Goal: Task Accomplishment & Management: Manage account settings

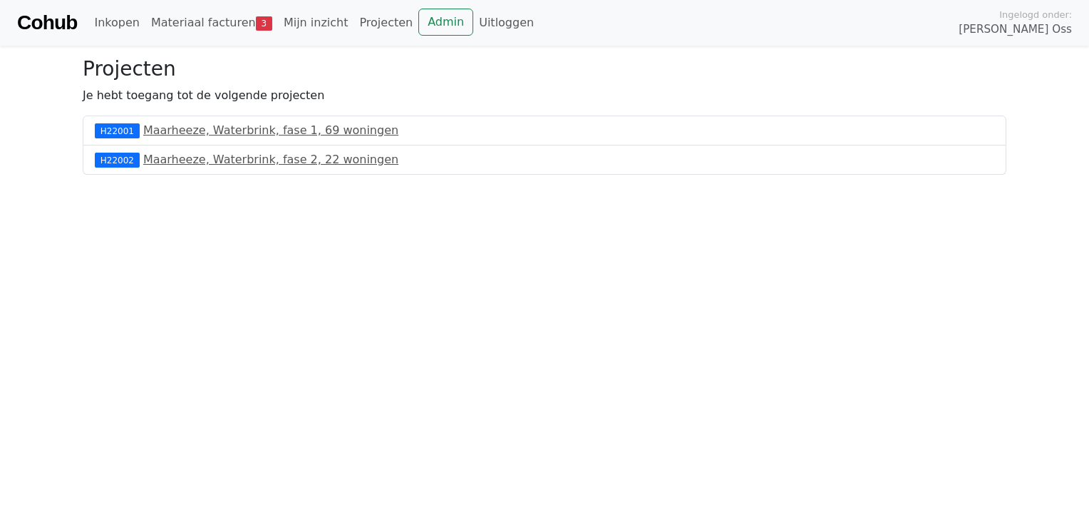
click at [219, 121] on div "H22001 Maarheeze, Waterbrink, fase 1, 69 woningen" at bounding box center [545, 130] width 924 height 30
click at [217, 131] on link "Maarheeze, Waterbrink, fase 1, 69 woningen" at bounding box center [270, 130] width 255 height 14
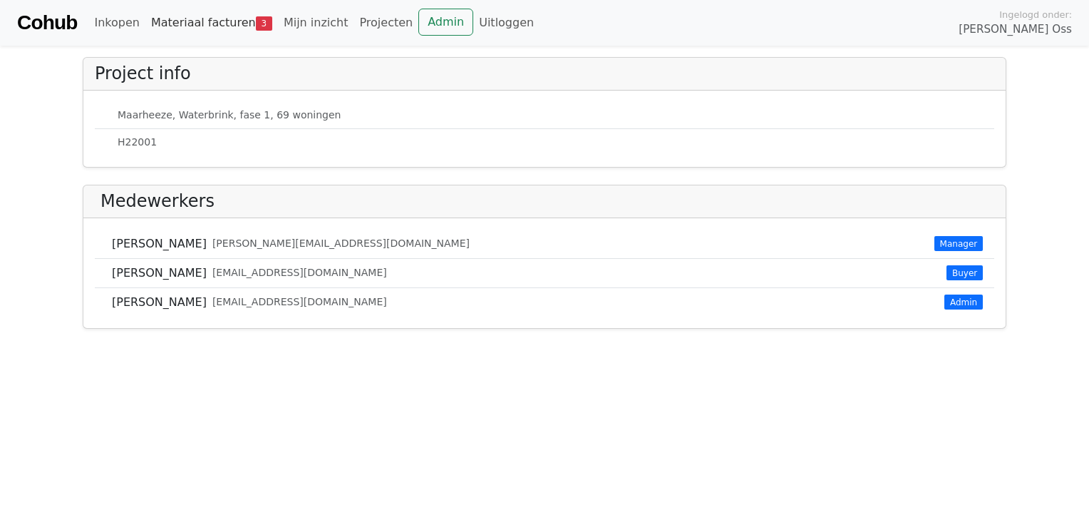
click at [205, 28] on link "Materiaal facturen 3" at bounding box center [211, 23] width 133 height 29
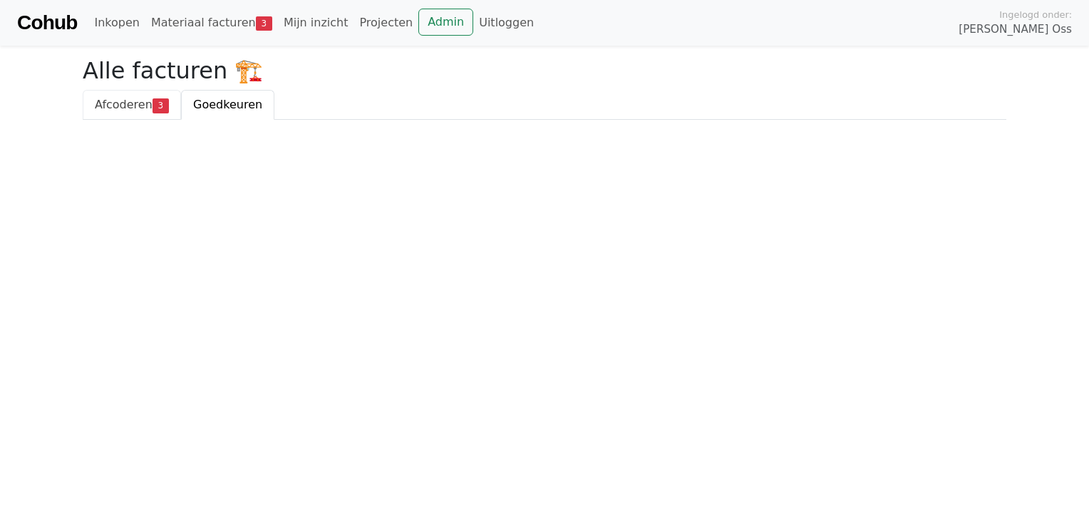
click at [114, 108] on span "Afcoderen" at bounding box center [124, 105] width 58 height 14
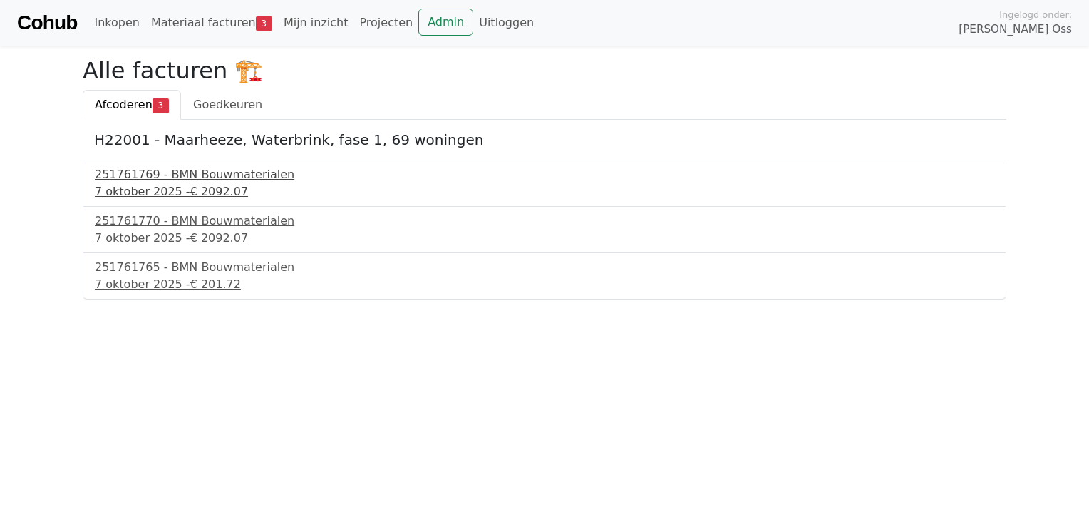
click at [162, 180] on div "251761769 - BMN Bouwmaterialen" at bounding box center [544, 174] width 899 height 17
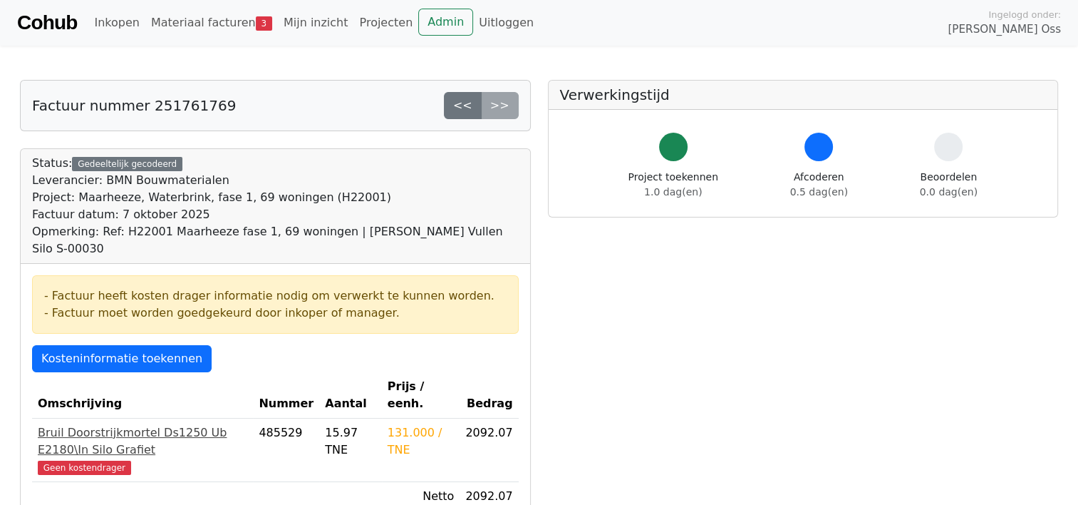
click at [91, 460] on span "Geen kostendrager" at bounding box center [84, 467] width 93 height 14
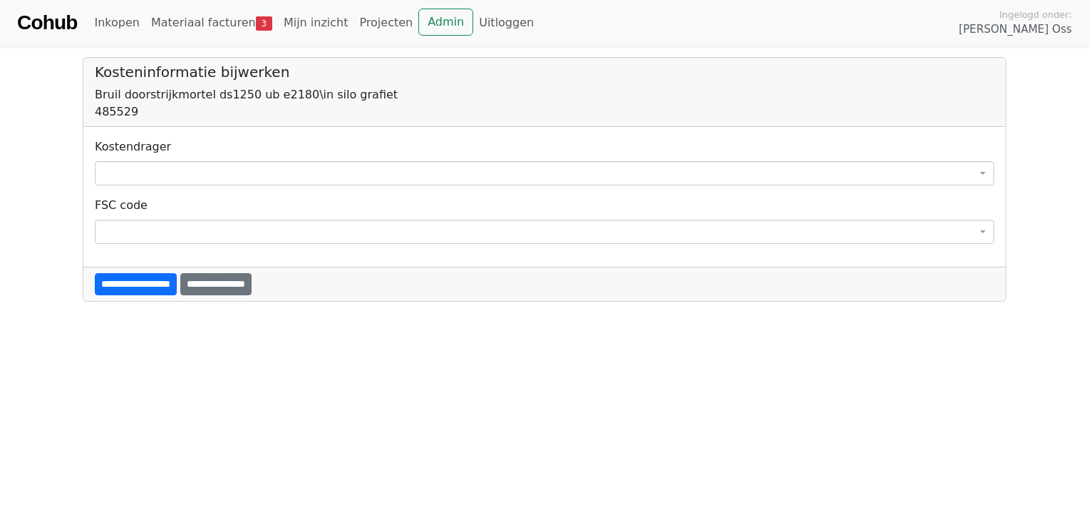
click at [129, 175] on span at bounding box center [544, 173] width 899 height 24
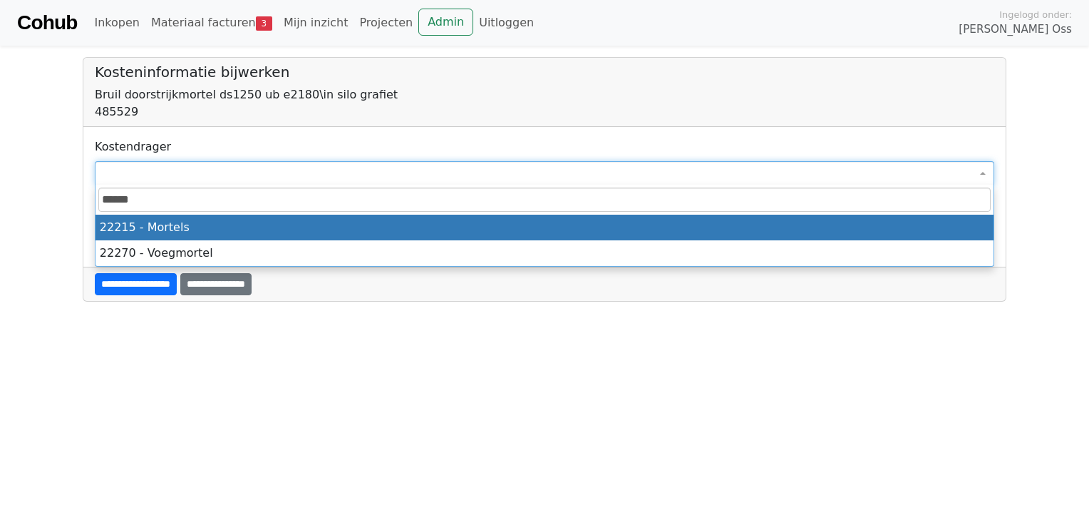
type input "******"
select select "*****"
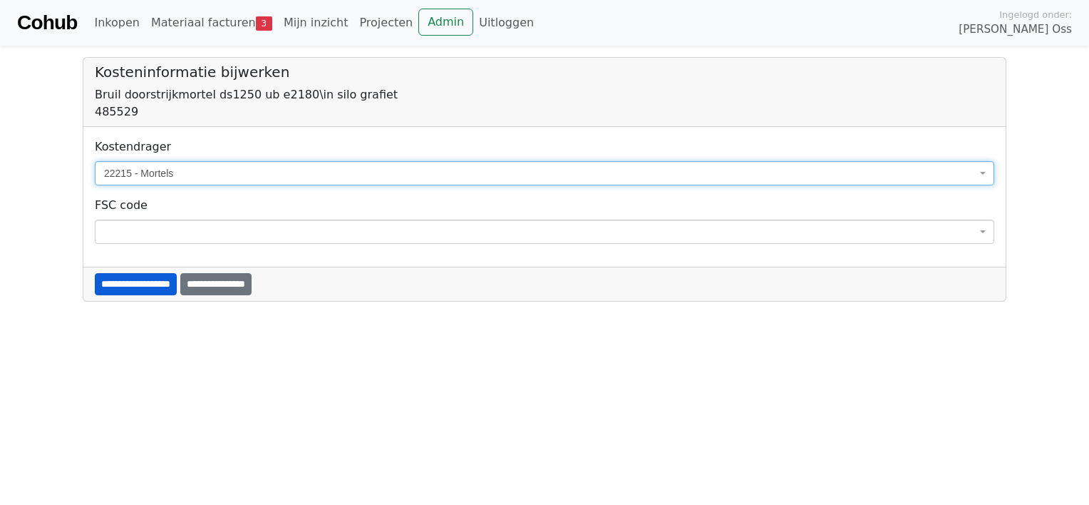
click at [129, 282] on input "**********" at bounding box center [136, 284] width 82 height 22
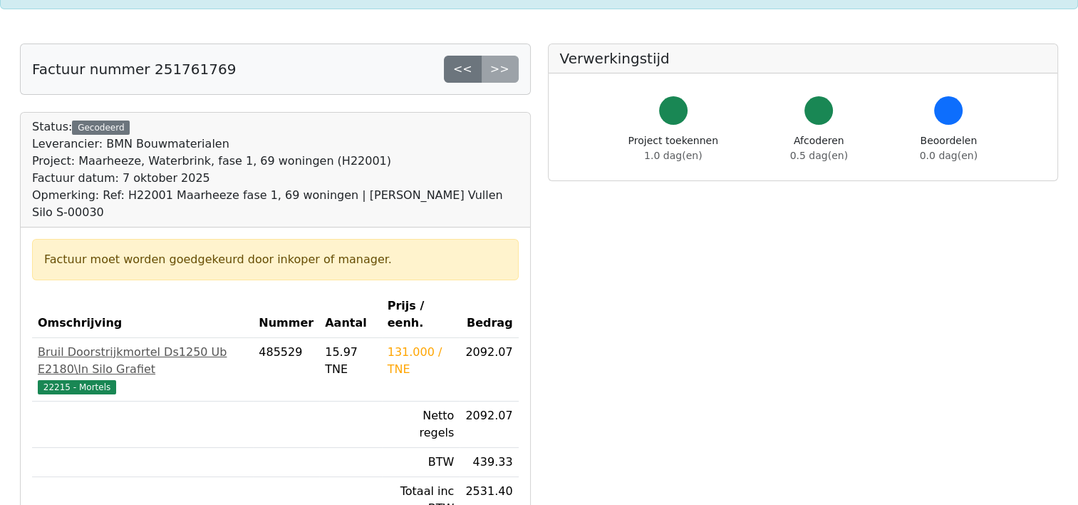
scroll to position [214, 0]
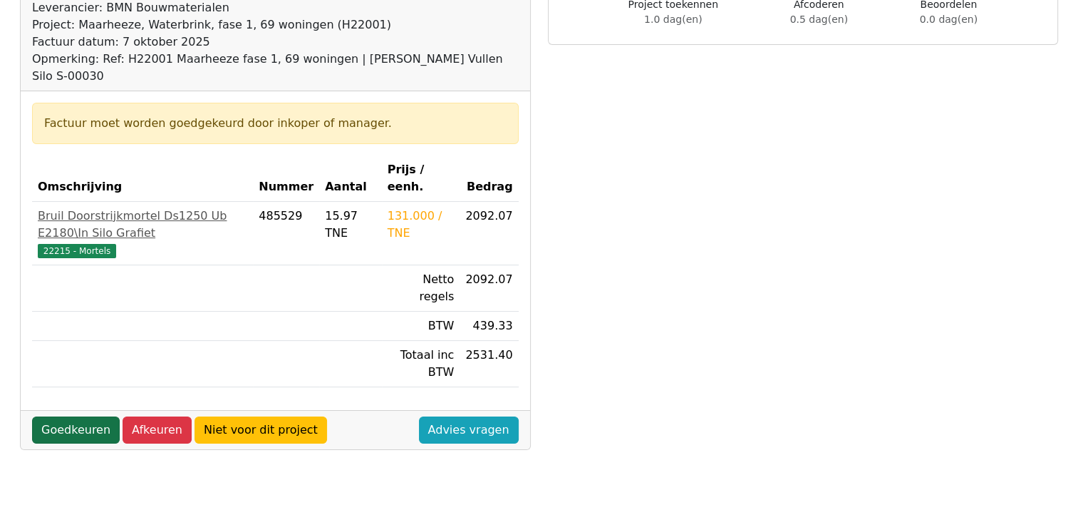
click at [74, 416] on link "Goedkeuren" at bounding box center [76, 429] width 88 height 27
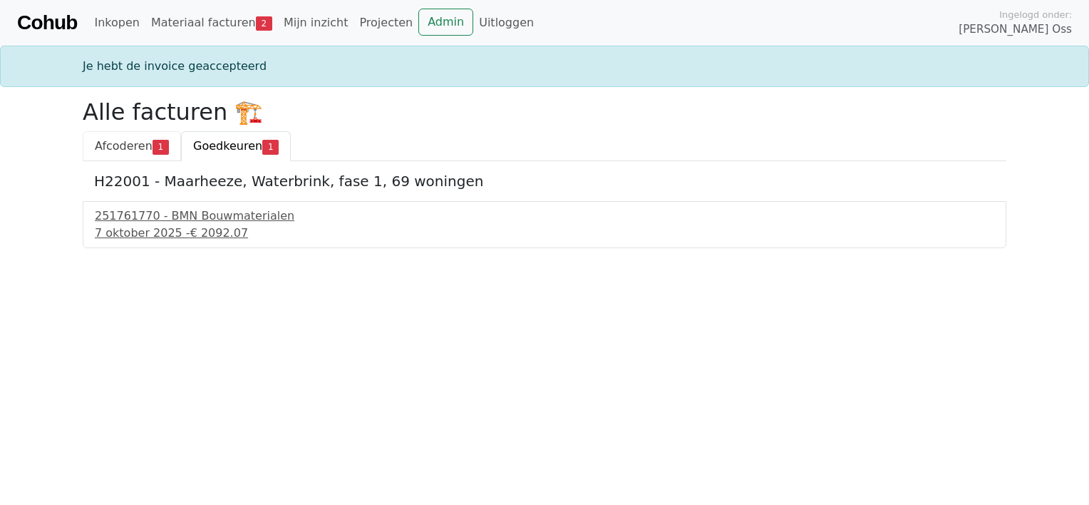
click at [139, 143] on span "Afcoderen" at bounding box center [124, 146] width 58 height 14
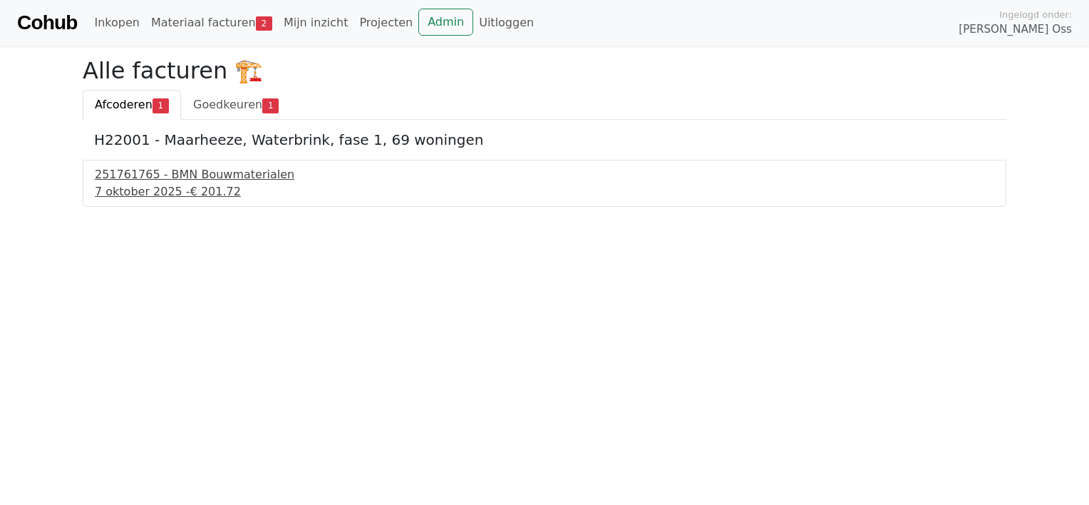
click at [130, 194] on div "[DATE] - € 201.72" at bounding box center [544, 191] width 899 height 17
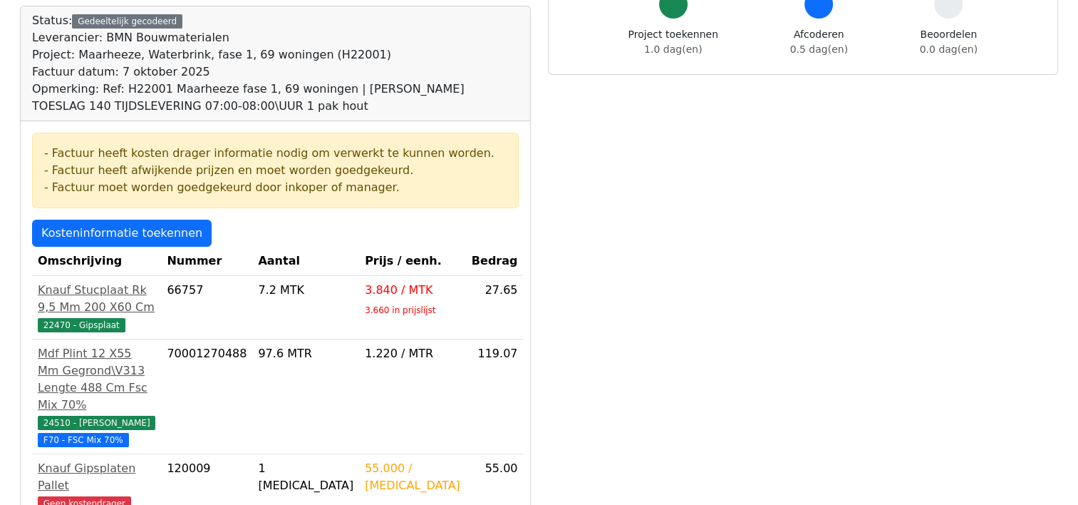
scroll to position [356, 0]
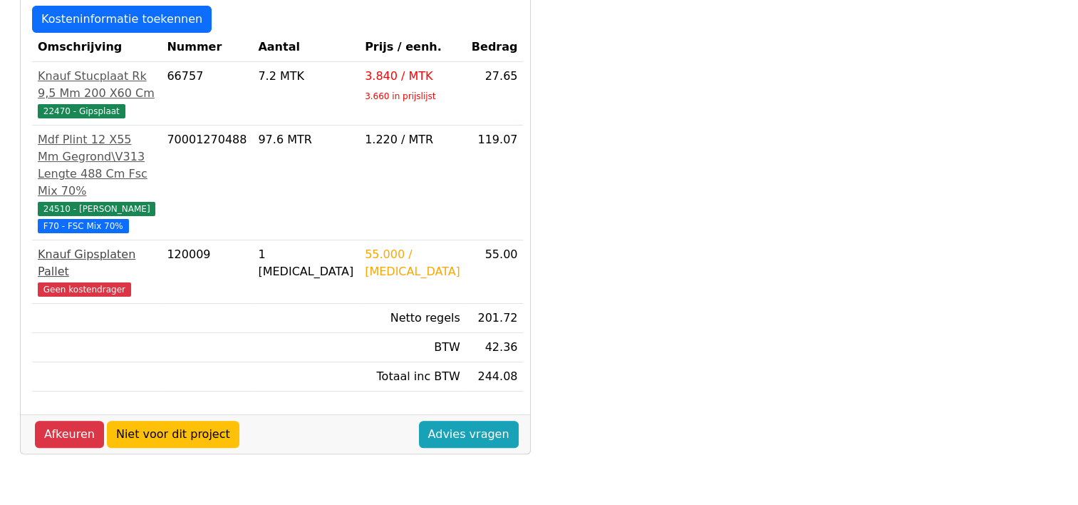
click at [100, 282] on span "Geen kostendrager" at bounding box center [84, 289] width 93 height 14
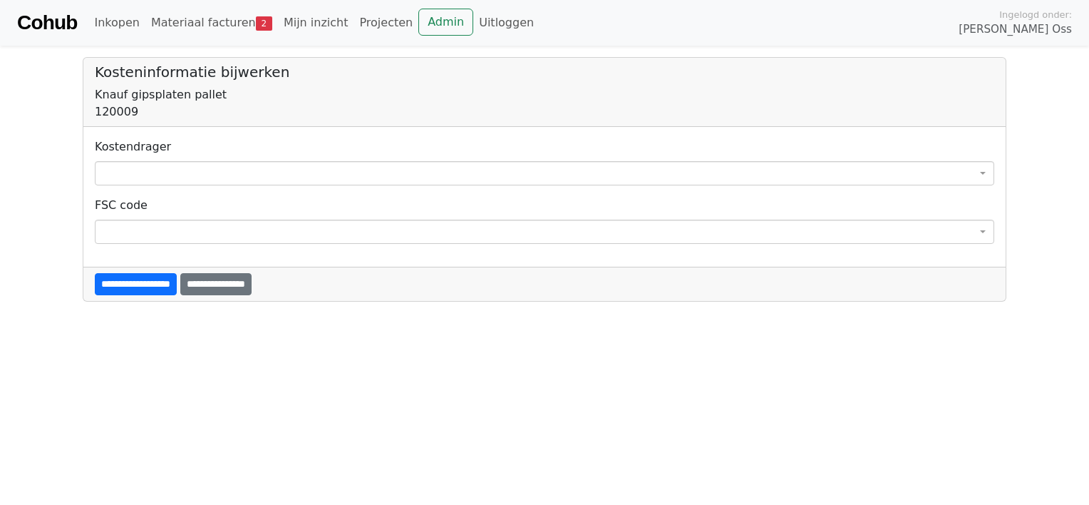
click at [157, 170] on span at bounding box center [544, 173] width 899 height 24
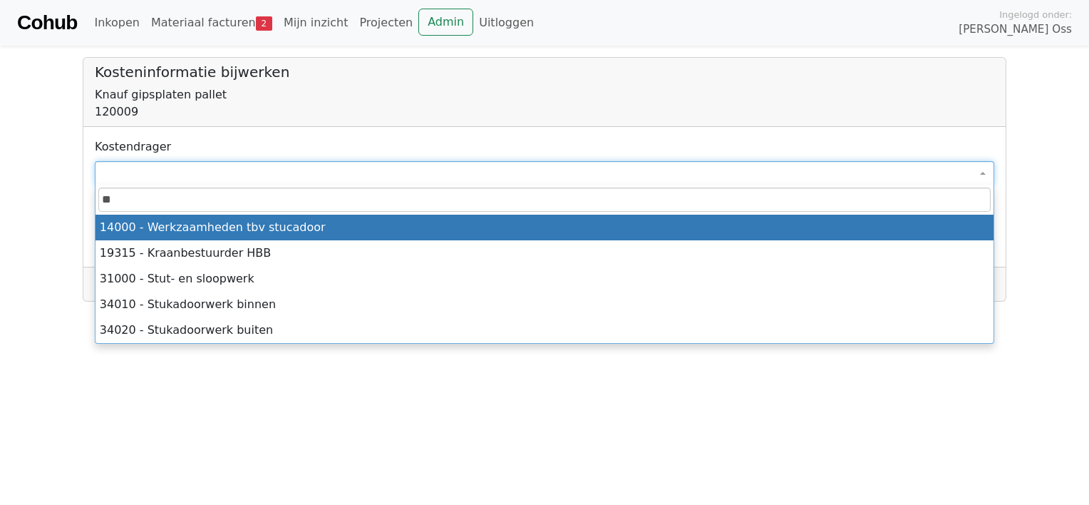
type input "*"
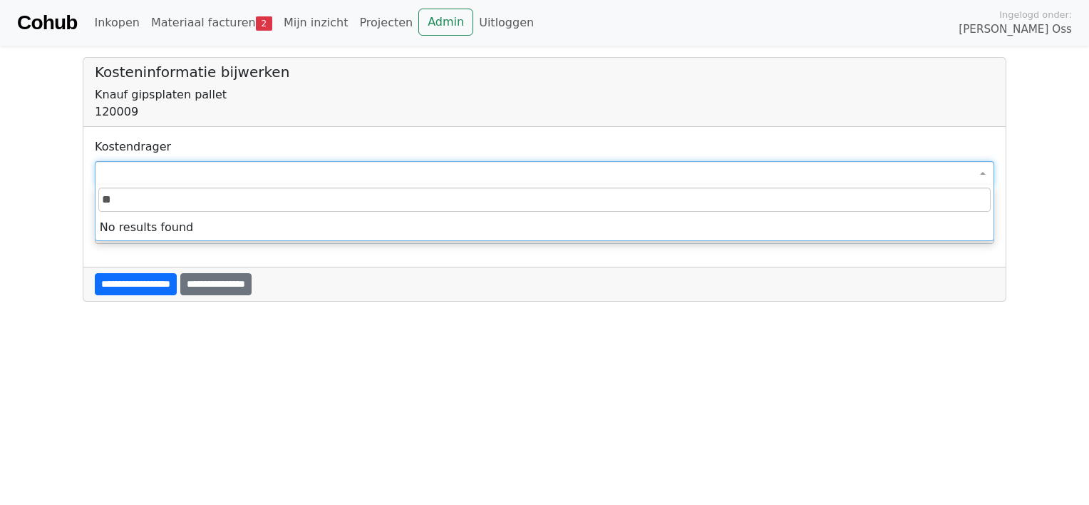
type input "*"
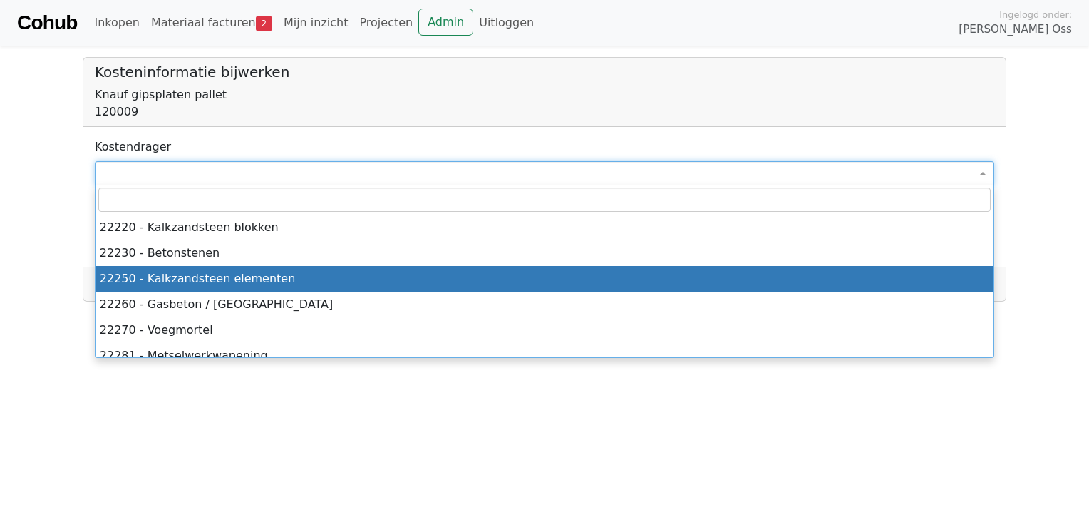
scroll to position [3991, 0]
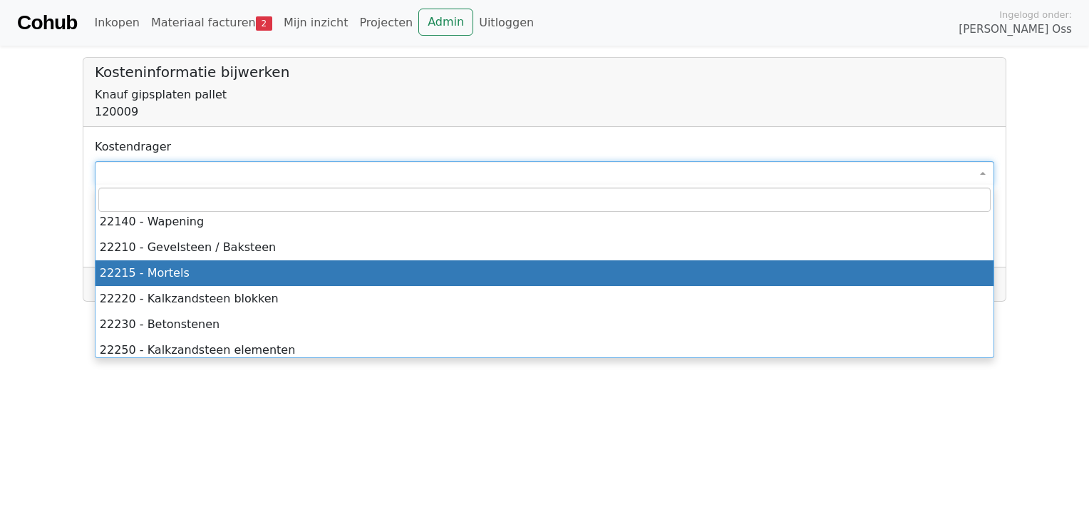
select select "*****"
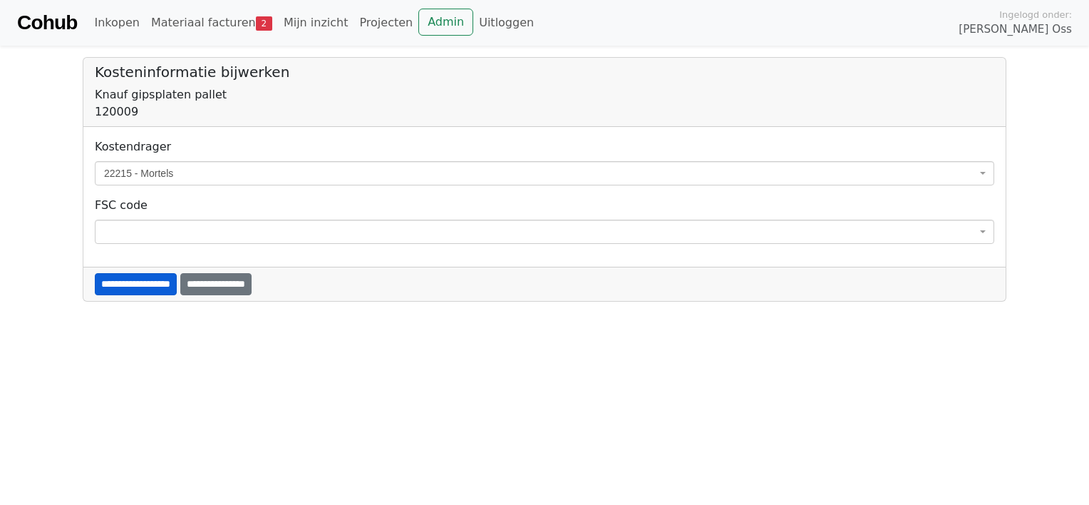
click at [165, 277] on input "**********" at bounding box center [136, 284] width 82 height 22
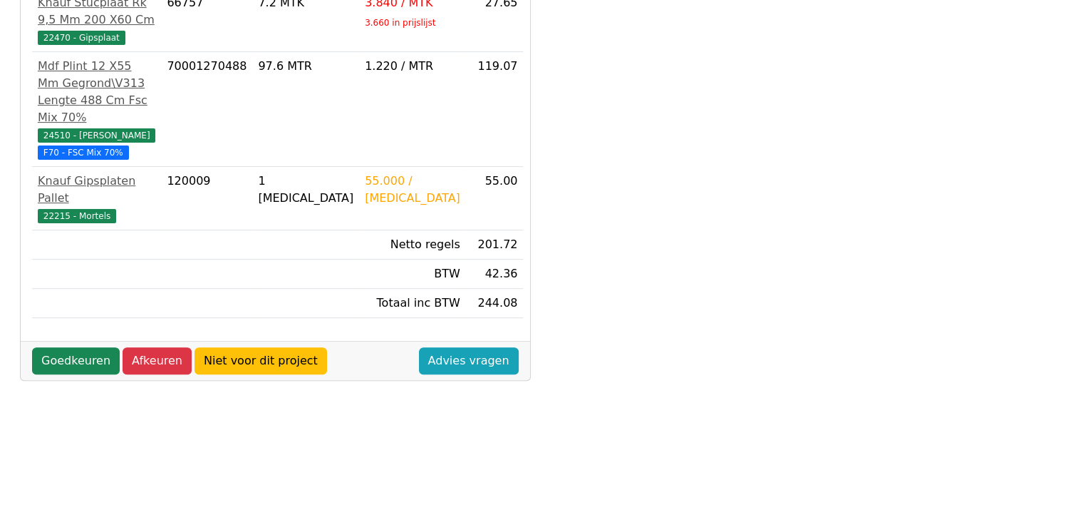
scroll to position [428, 0]
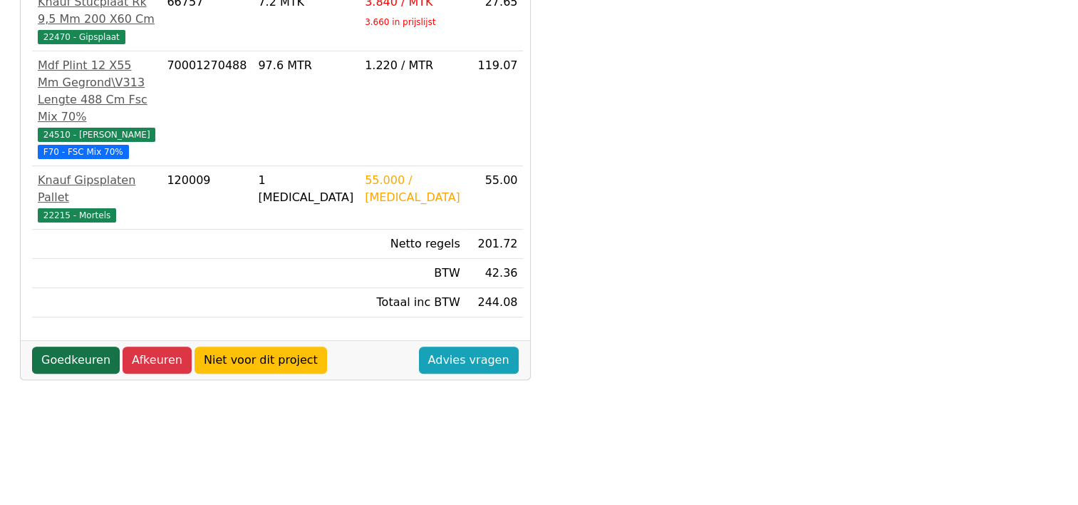
click at [75, 356] on link "Goedkeuren" at bounding box center [76, 359] width 88 height 27
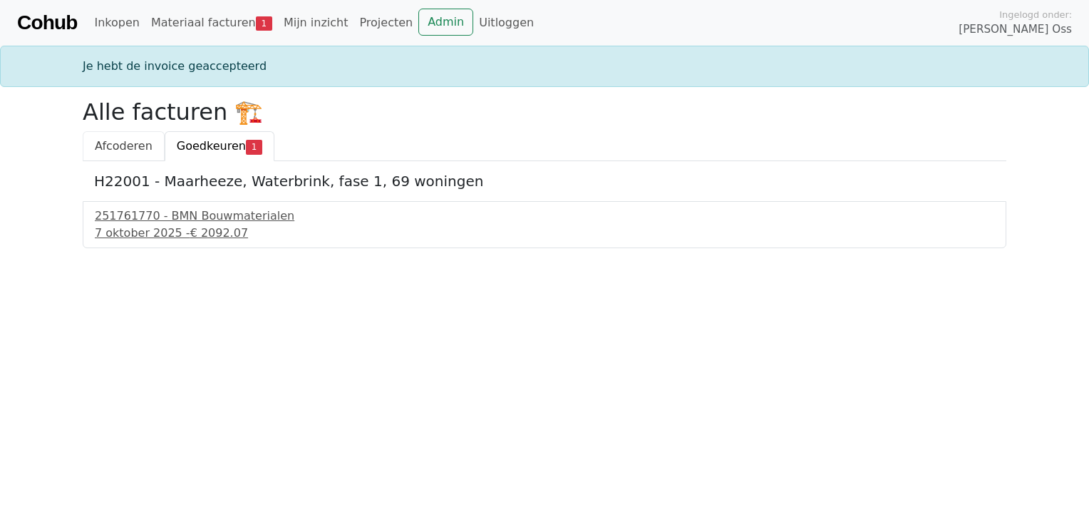
click at [108, 143] on span "Afcoderen" at bounding box center [124, 146] width 58 height 14
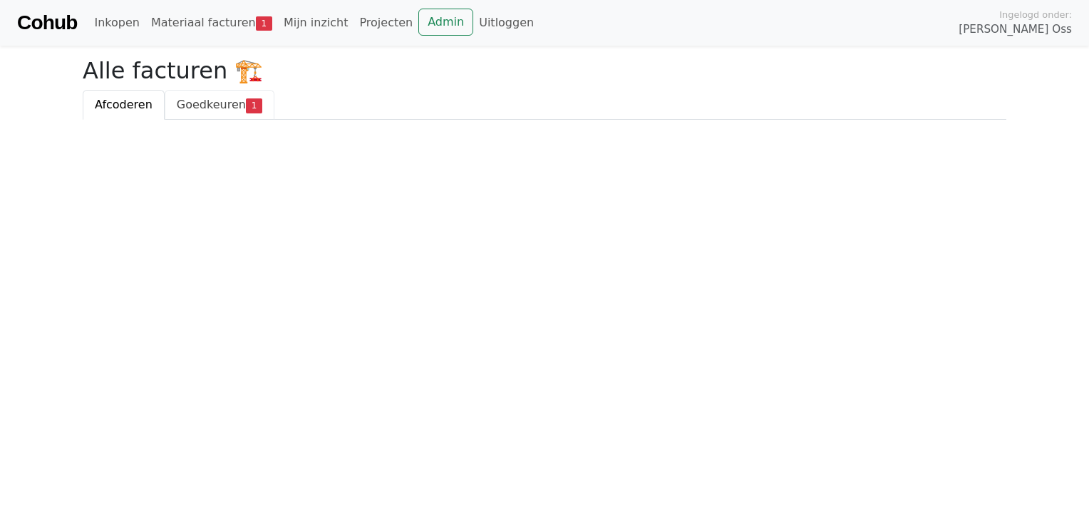
click at [197, 98] on span "Goedkeuren" at bounding box center [211, 105] width 69 height 14
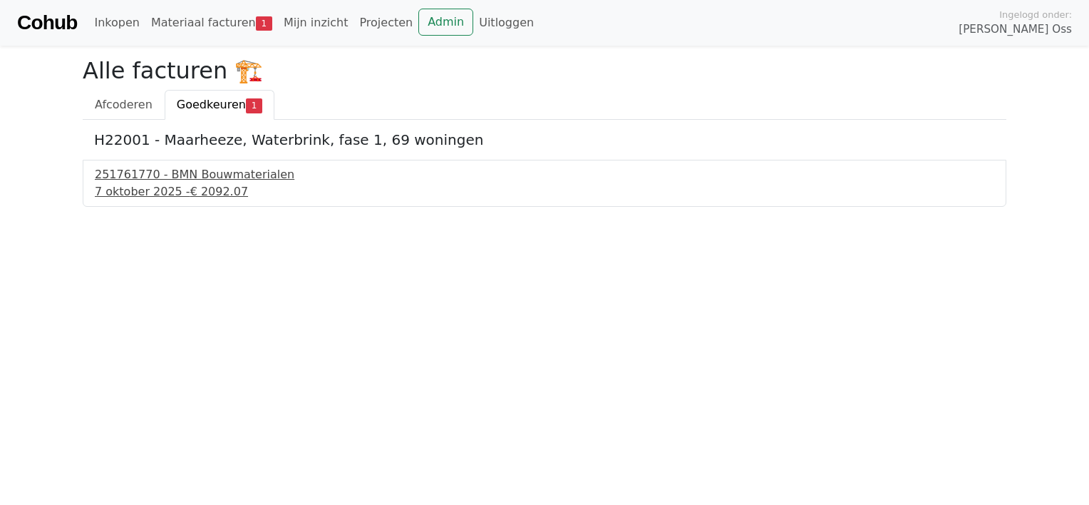
click at [193, 177] on div "251761770 - BMN Bouwmaterialen" at bounding box center [544, 174] width 899 height 17
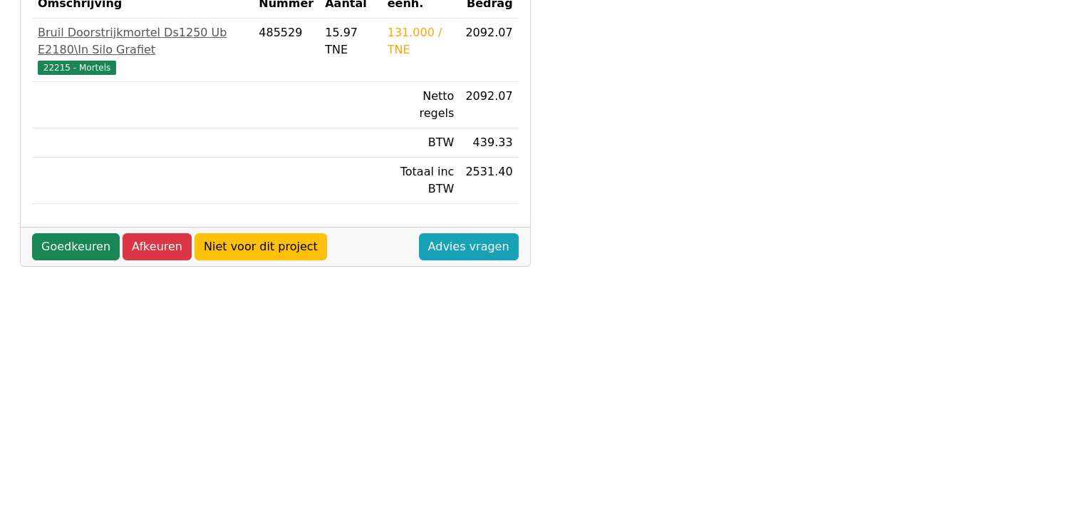
scroll to position [356, 0]
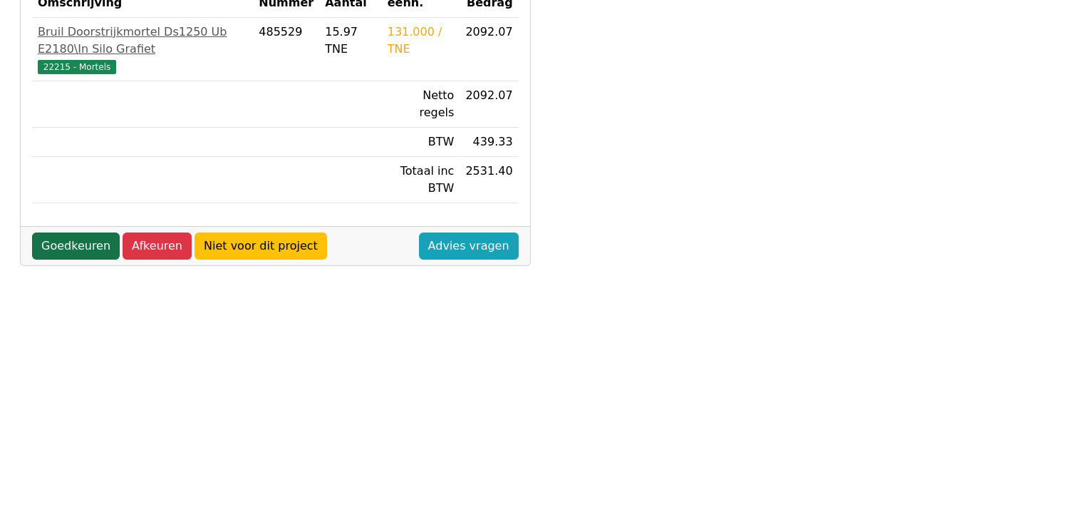
click at [83, 232] on link "Goedkeuren" at bounding box center [76, 245] width 88 height 27
